Goal: Information Seeking & Learning: Check status

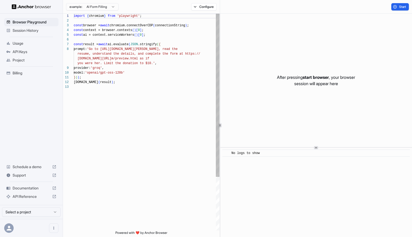
scroll to position [33, 0]
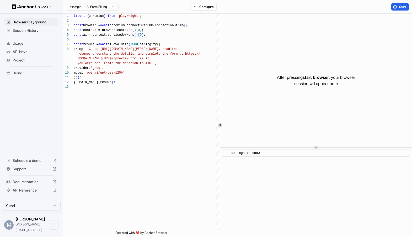
click at [17, 30] on span "Session History" at bounding box center [35, 30] width 44 height 5
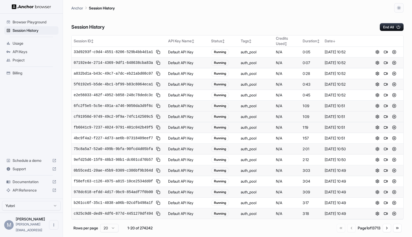
scroll to position [42, 0]
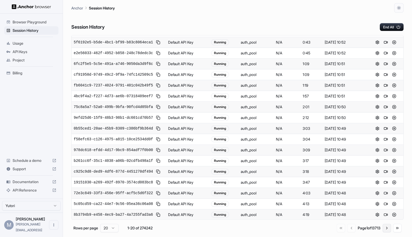
click at [386, 228] on button "Go to next page" at bounding box center [387, 228] width 8 height 8
click at [386, 228] on button "Go to next page" at bounding box center [387, 229] width 8 height 8
click at [387, 227] on button "Go to next page" at bounding box center [387, 229] width 8 height 8
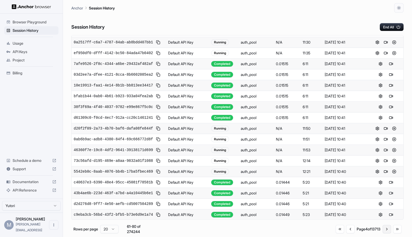
click at [387, 227] on button "Go to next page" at bounding box center [387, 229] width 8 height 8
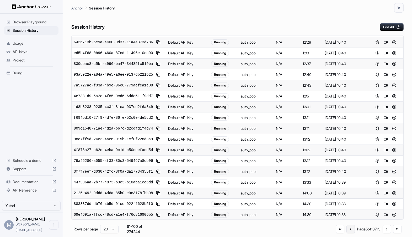
click at [347, 229] on button "Go to previous page" at bounding box center [351, 229] width 8 height 8
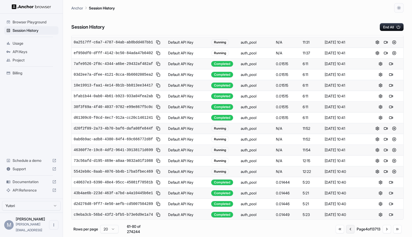
click at [349, 229] on button "Go to previous page" at bounding box center [350, 229] width 8 height 8
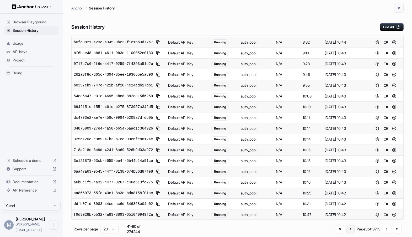
click at [349, 229] on button "Go to previous page" at bounding box center [350, 229] width 8 height 8
click at [349, 229] on button "Go to previous page" at bounding box center [351, 229] width 8 height 8
click at [349, 229] on div "Go to first page Go to previous page Page 1 of 13713 Go to next page Go to last…" at bounding box center [369, 228] width 65 height 8
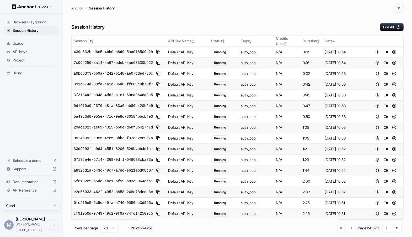
click at [350, 226] on div "Go to first page Go to previous page Page 1 of 13713 Go to next page Go to last…" at bounding box center [369, 228] width 65 height 8
click at [347, 227] on div "Go to first page Go to previous page Page 1 of 13713 Go to next page Go to last…" at bounding box center [369, 228] width 65 height 8
click at [386, 227] on button "Go to next page" at bounding box center [387, 228] width 8 height 8
click at [386, 227] on button "Go to next page" at bounding box center [387, 229] width 8 height 8
click at [346, 229] on button "Go to previous page" at bounding box center [350, 228] width 8 height 8
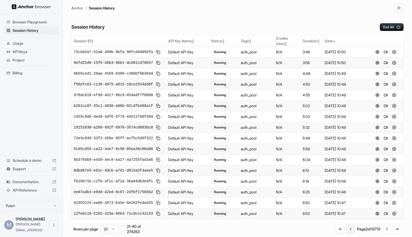
click at [347, 229] on button "Go to previous page" at bounding box center [351, 229] width 8 height 8
click at [345, 229] on div "Go to first page Go to previous page Page 1 of 13713 Go to next page Go to last…" at bounding box center [369, 228] width 65 height 8
click at [323, 221] on div "Session ID ↕ API Key Name ↕ Status ↕ Tags ↕ Credits Used ↕ Duration ↕ Date ↓ d7…" at bounding box center [237, 133] width 332 height 197
click at [388, 228] on button "Go to next page" at bounding box center [387, 228] width 8 height 8
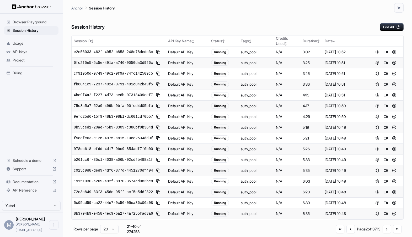
click at [379, 228] on div "Page 2 of 13713" at bounding box center [369, 228] width 24 height 5
click at [384, 230] on button "Go to next page" at bounding box center [387, 229] width 8 height 8
click at [108, 63] on span "12febc19-51b5-429a-86b3-71cdccc42233" at bounding box center [113, 62] width 79 height 5
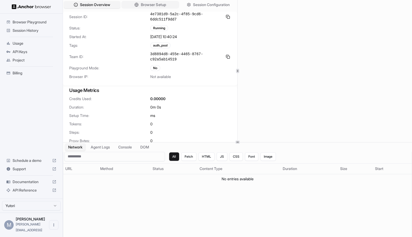
click at [149, 7] on span "Browser Setup" at bounding box center [153, 5] width 25 height 6
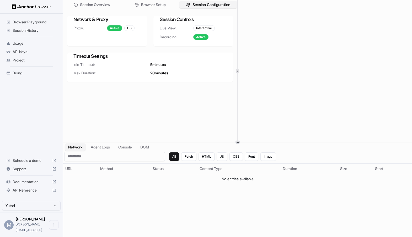
click at [196, 4] on span "Session Configuration" at bounding box center [212, 5] width 38 height 6
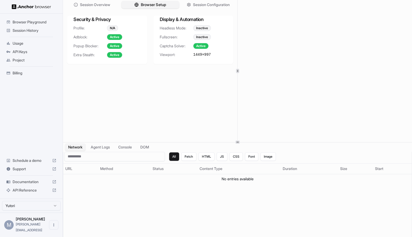
click at [146, 7] on span "Browser Setup" at bounding box center [153, 5] width 25 height 6
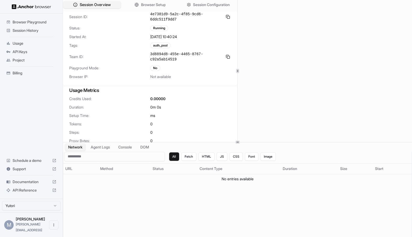
click at [104, 2] on span "Session Overview" at bounding box center [95, 5] width 31 height 6
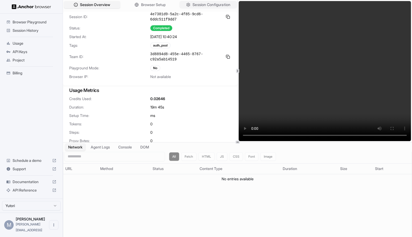
click at [190, 6] on button "Session Configuration" at bounding box center [208, 5] width 58 height 8
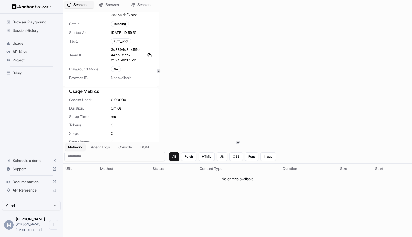
scroll to position [7, 0]
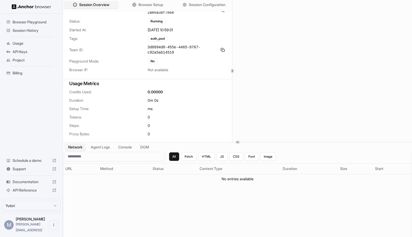
click at [232, 70] on icon at bounding box center [232, 71] width 3 height 3
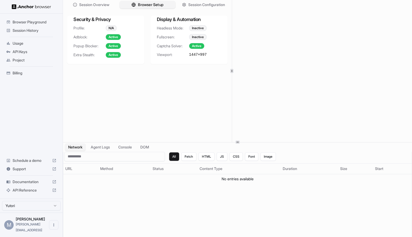
click at [134, 7] on button "Browser Setup" at bounding box center [147, 5] width 56 height 8
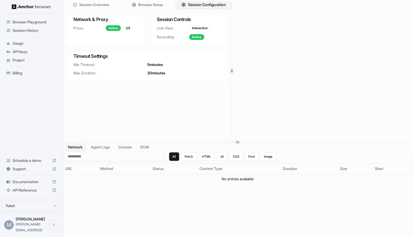
click at [194, 7] on span "Session Configuration" at bounding box center [207, 5] width 38 height 6
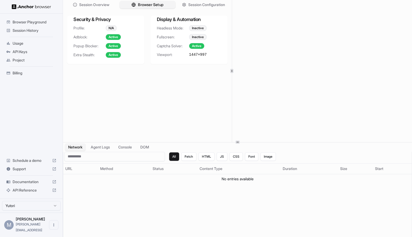
click at [163, 6] on span "Browser Setup" at bounding box center [150, 5] width 25 height 6
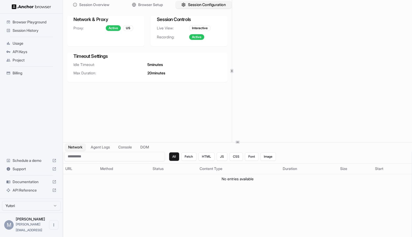
click at [205, 6] on span "Session Configuration" at bounding box center [207, 5] width 38 height 6
click at [142, 5] on span "Browser Setup" at bounding box center [150, 5] width 25 height 6
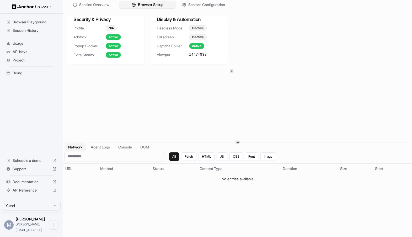
click at [135, 6] on button "Browser Setup" at bounding box center [147, 5] width 56 height 8
click at [203, 6] on span "Session Configuration" at bounding box center [207, 5] width 38 height 6
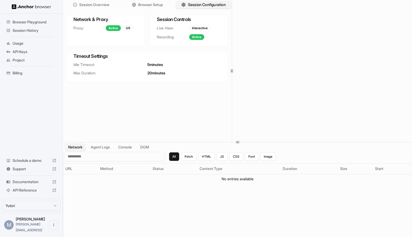
click at [189, 3] on span "Session Configuration" at bounding box center [207, 5] width 38 height 6
click at [141, 6] on span "Browser Setup" at bounding box center [150, 5] width 25 height 6
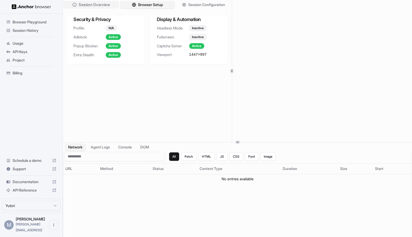
click at [100, 2] on span "Session Overview" at bounding box center [94, 5] width 31 height 6
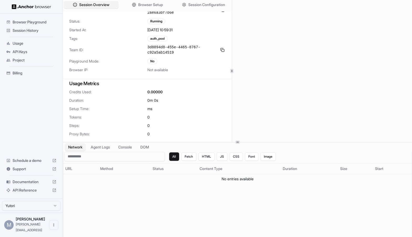
click at [154, 40] on div "auth_pool" at bounding box center [157, 39] width 20 height 6
copy div "auth_pool"
click at [145, 3] on span "Browser Setup" at bounding box center [150, 5] width 25 height 6
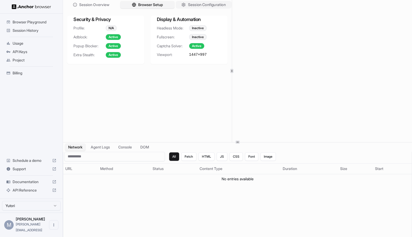
click at [196, 4] on span "Session Configuration" at bounding box center [207, 5] width 38 height 6
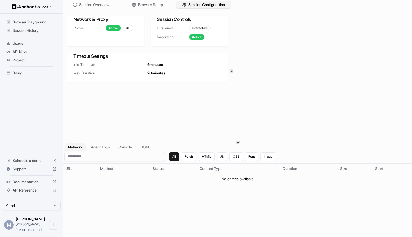
click at [93, 55] on h3 "Timeout Settings" at bounding box center [147, 55] width 148 height 7
copy h3 "Timeout Settings"
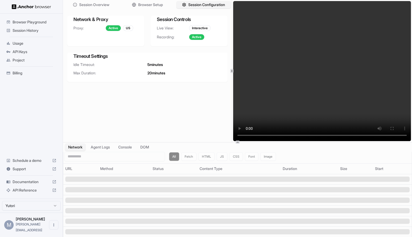
click at [18, 43] on span "Usage" at bounding box center [35, 43] width 44 height 5
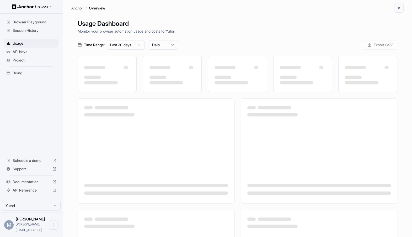
click at [17, 51] on span "API Keys" at bounding box center [35, 51] width 44 height 5
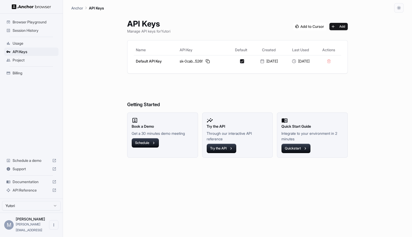
click at [20, 30] on span "Session History" at bounding box center [35, 30] width 44 height 5
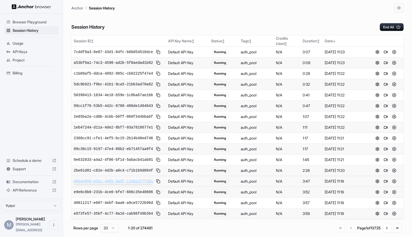
click at [104, 179] on span "40d4e050-e52c-4495-8a0f-c148a1f7f3b1" at bounding box center [113, 180] width 79 height 5
click at [140, 178] on span "9d7736bc-ec30-4b49-a12a-dec2a7270e14" at bounding box center [113, 180] width 79 height 5
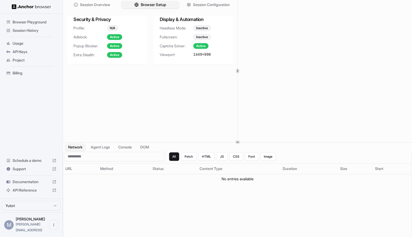
click at [150, 7] on span "Browser Setup" at bounding box center [153, 5] width 25 height 6
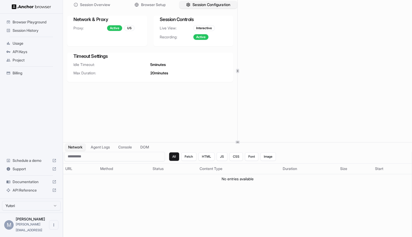
click at [204, 2] on span "Session Configuration" at bounding box center [212, 5] width 38 height 6
drag, startPoint x: 188, startPoint y: 70, endPoint x: 74, endPoint y: 63, distance: 114.6
click at [74, 63] on div "Idle Timeout: 5 minutes Max Duration: 20 minutes" at bounding box center [150, 72] width 166 height 20
click at [74, 63] on span "Idle Timeout:" at bounding box center [111, 64] width 77 height 5
drag, startPoint x: 178, startPoint y: 76, endPoint x: 65, endPoint y: 59, distance: 114.5
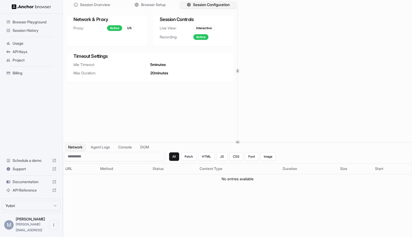
click at [65, 59] on div "Network & Proxy Proxy: Active US Session Controls Live View: Interactive Record…" at bounding box center [150, 49] width 174 height 75
copy div "Timeout Settings Idle Timeout: 5 minutes Max Duration: 20 minutes"
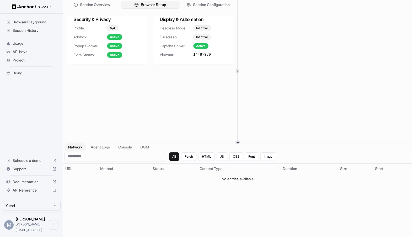
click at [150, 4] on span "Browser Setup" at bounding box center [153, 5] width 25 height 6
click at [190, 7] on button "Session Configuration" at bounding box center [208, 5] width 58 height 8
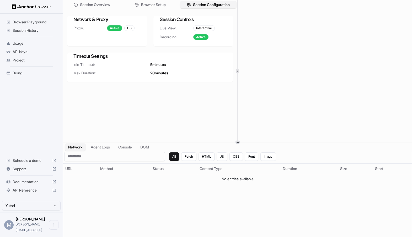
click at [169, 113] on div "Session Overview Browser Setup Session Configuration Network & Proxy Proxy: Act…" at bounding box center [150, 71] width 174 height 142
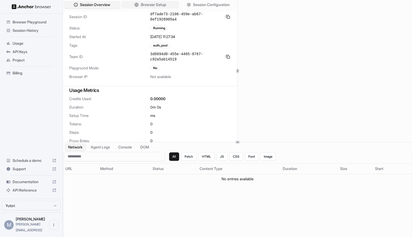
click at [145, 7] on span "Browser Setup" at bounding box center [153, 5] width 25 height 6
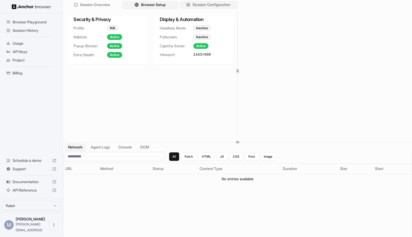
click at [197, 3] on span "Session Configuration" at bounding box center [212, 5] width 38 height 6
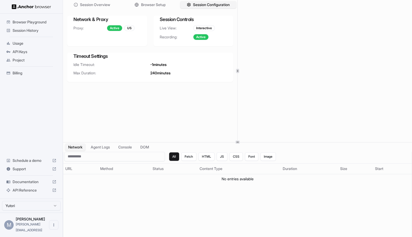
click at [22, 23] on span "Browser Playground" at bounding box center [35, 21] width 44 height 5
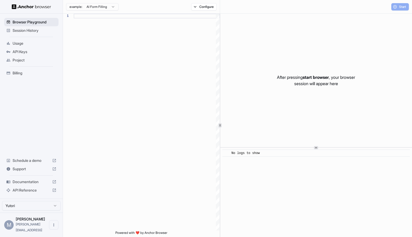
scroll to position [33, 0]
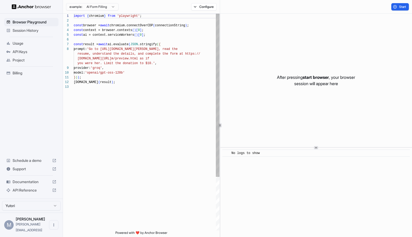
click at [22, 29] on span "Session History" at bounding box center [35, 30] width 44 height 5
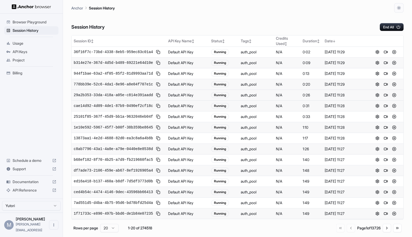
scroll to position [42, 0]
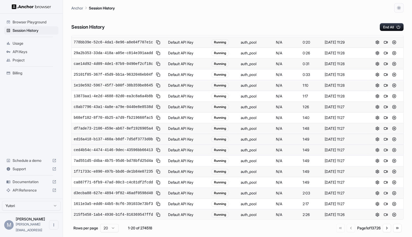
click at [131, 141] on div "ed16a418-b137-460a-b8df-7d5df3773d0b" at bounding box center [119, 139] width 90 height 6
click at [131, 137] on span "ed16a418-b137-460a-b8df-7d5df3773d0b" at bounding box center [113, 138] width 79 height 5
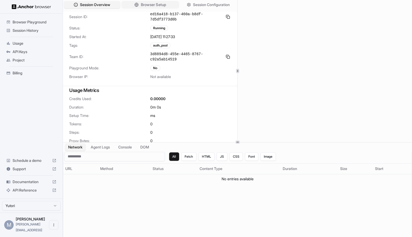
click at [152, 7] on span "Browser Setup" at bounding box center [153, 5] width 25 height 6
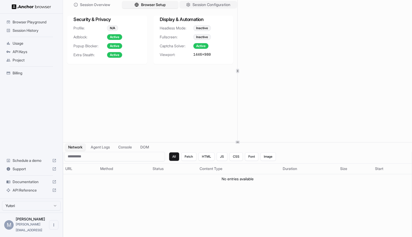
click at [190, 4] on button "Session Configuration" at bounding box center [208, 5] width 58 height 8
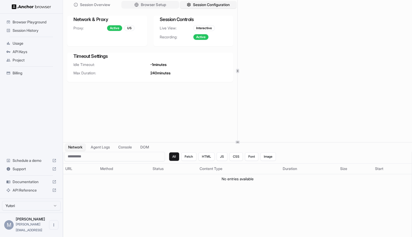
click at [150, 4] on span "Browser Setup" at bounding box center [153, 5] width 25 height 6
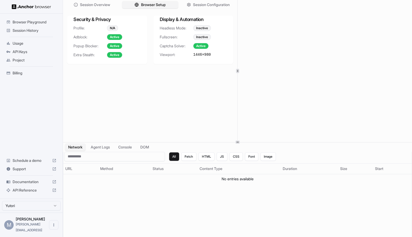
click at [29, 27] on div "Session History" at bounding box center [31, 30] width 54 height 8
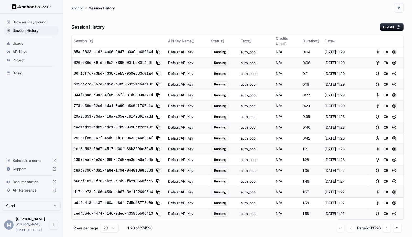
click at [116, 65] on div "0265636e-36fd-46c2-8890-00fbc3014c6f" at bounding box center [119, 63] width 90 height 6
click at [116, 63] on span "0265636e-36fd-46c2-8890-00fbc3014c6f" at bounding box center [113, 62] width 79 height 5
click at [135, 139] on span "29a2b353-33da-418a-a05e-c814e391aadd" at bounding box center [113, 137] width 79 height 5
click at [376, 169] on button at bounding box center [377, 170] width 6 height 6
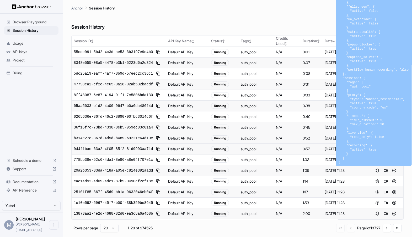
click at [153, 23] on div "Session History End All" at bounding box center [237, 22] width 332 height 18
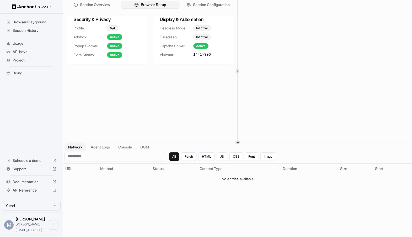
click at [157, 6] on span "Browser Setup" at bounding box center [153, 5] width 25 height 6
click at [158, 7] on span "Browser Setup" at bounding box center [153, 5] width 25 height 6
click at [158, 3] on span "Browser Setup" at bounding box center [153, 5] width 25 height 6
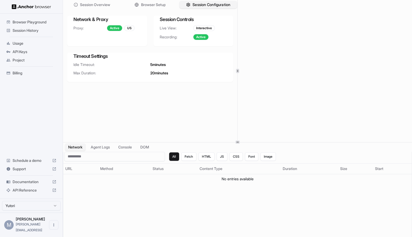
click at [195, 3] on span "Session Configuration" at bounding box center [212, 5] width 38 height 6
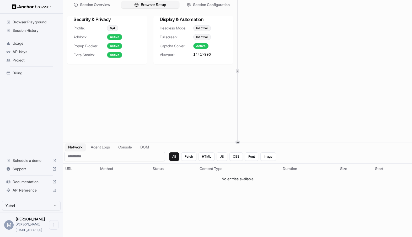
click at [171, 5] on button "Browser Setup" at bounding box center [150, 5] width 58 height 8
click at [91, 5] on span "Session Overview" at bounding box center [95, 5] width 31 height 6
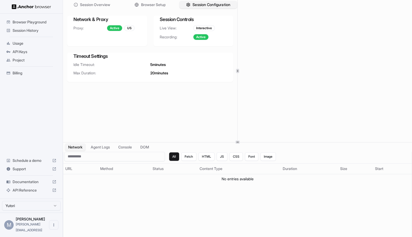
click at [210, 2] on span "Session Configuration" at bounding box center [212, 5] width 38 height 6
